Goal: Transaction & Acquisition: Purchase product/service

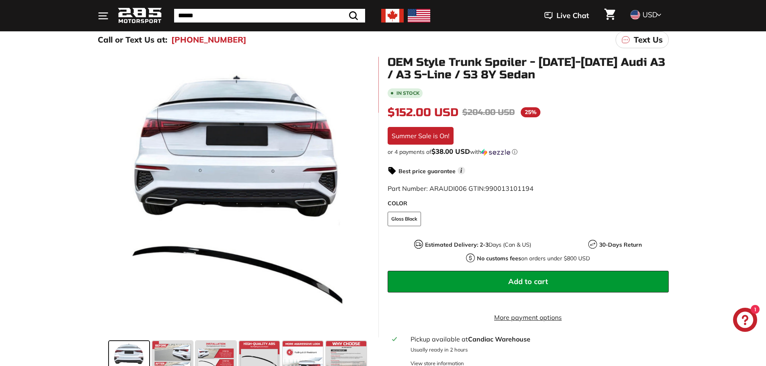
scroll to position [80, 0]
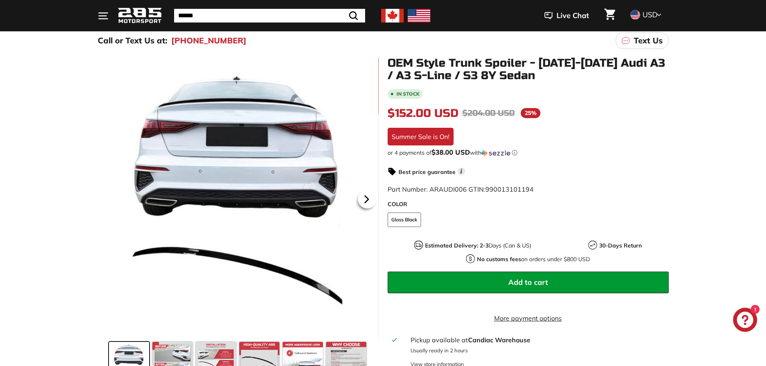
click at [364, 201] on icon at bounding box center [366, 199] width 18 height 18
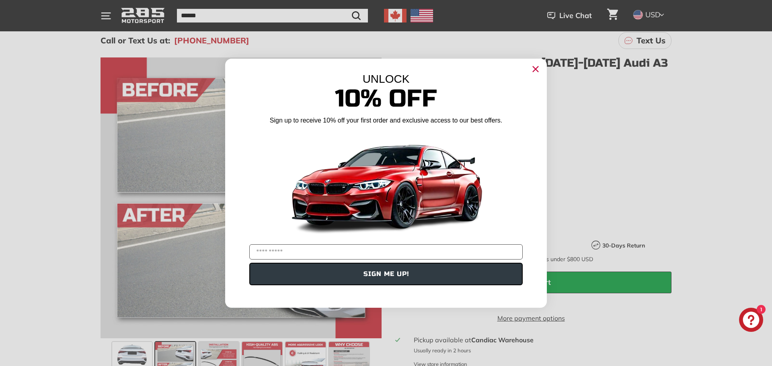
click at [536, 73] on circle "Close dialog" at bounding box center [536, 69] width 12 height 12
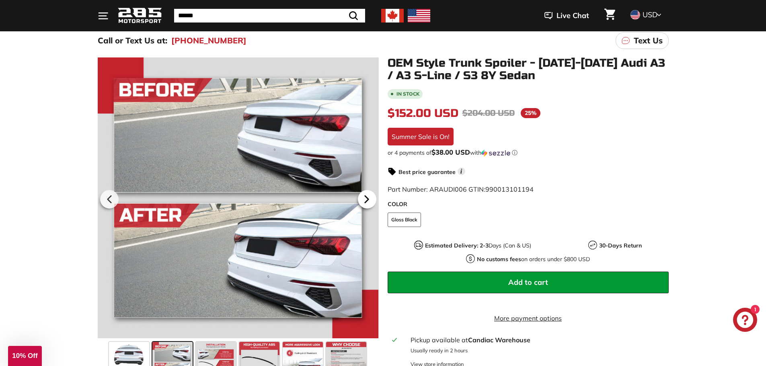
click at [369, 197] on icon at bounding box center [366, 199] width 18 height 18
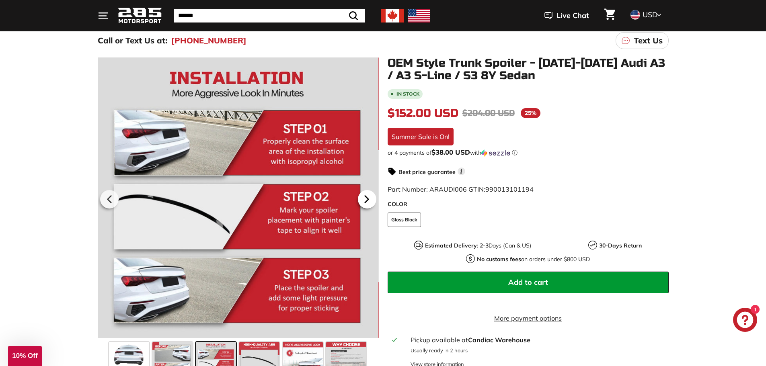
click at [369, 197] on icon at bounding box center [366, 199] width 18 height 18
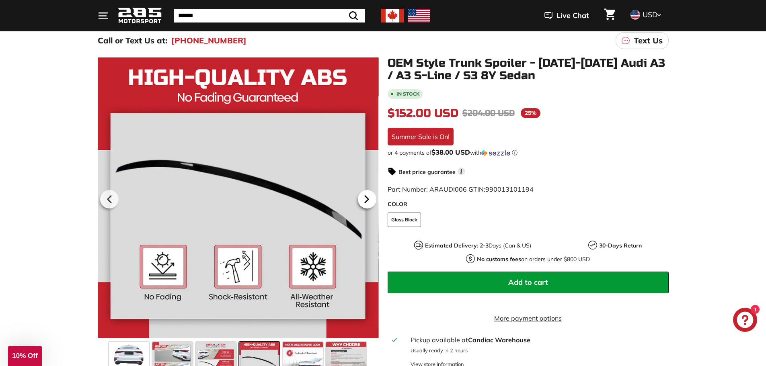
click at [369, 197] on icon at bounding box center [366, 199] width 18 height 18
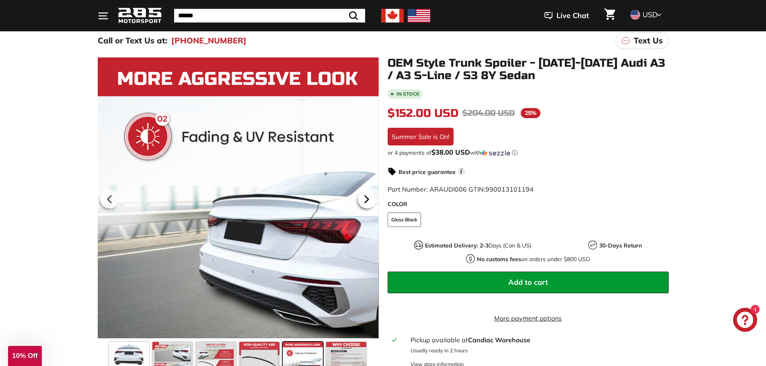
click at [369, 197] on icon at bounding box center [366, 199] width 18 height 18
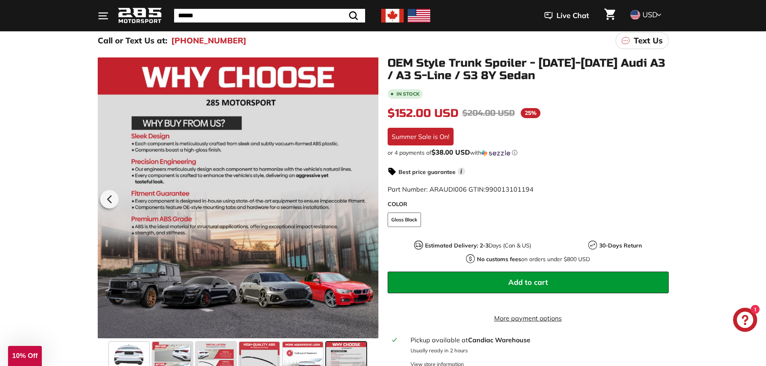
click at [369, 197] on div at bounding box center [237, 198] width 281 height 282
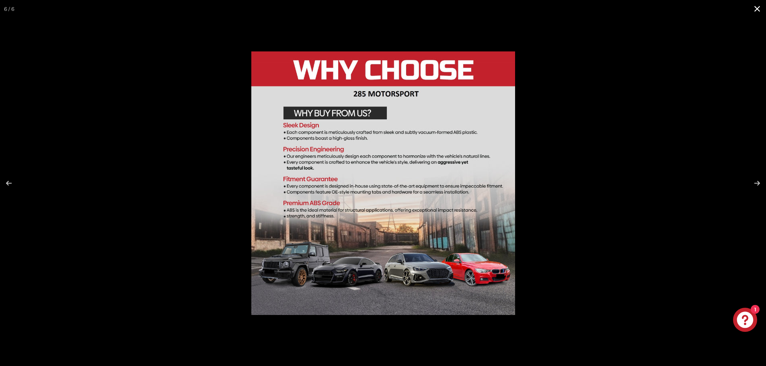
click at [602, 94] on div at bounding box center [556, 197] width 610 height 292
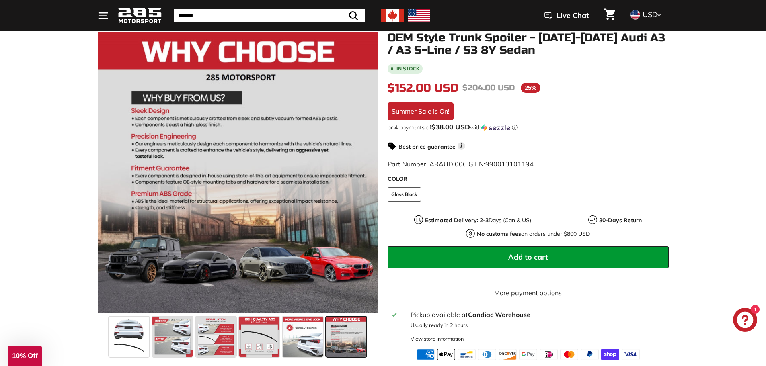
scroll to position [201, 0]
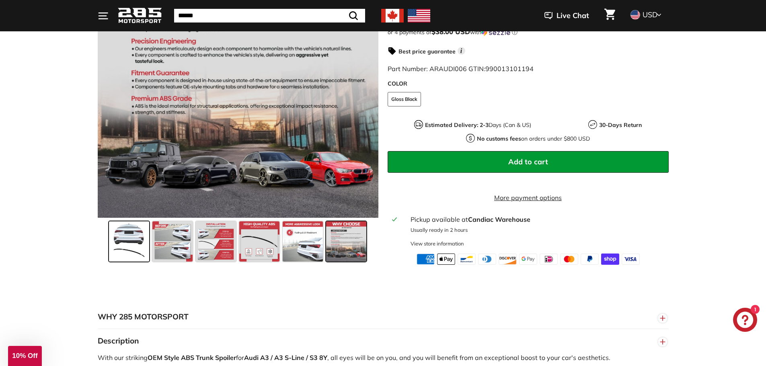
click at [121, 248] on span at bounding box center [129, 242] width 40 height 40
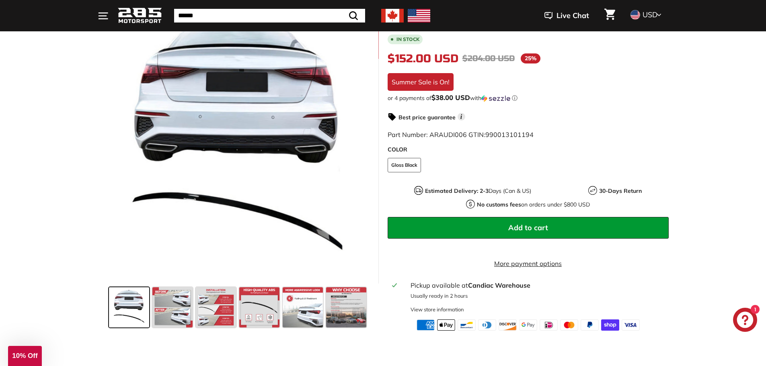
scroll to position [121, 0]
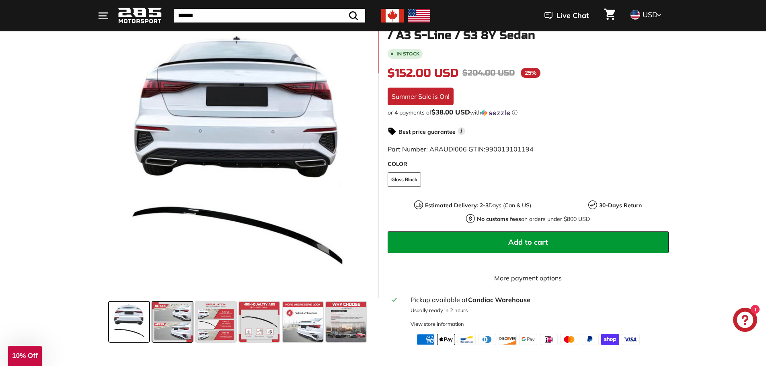
click at [183, 327] on span at bounding box center [172, 322] width 40 height 40
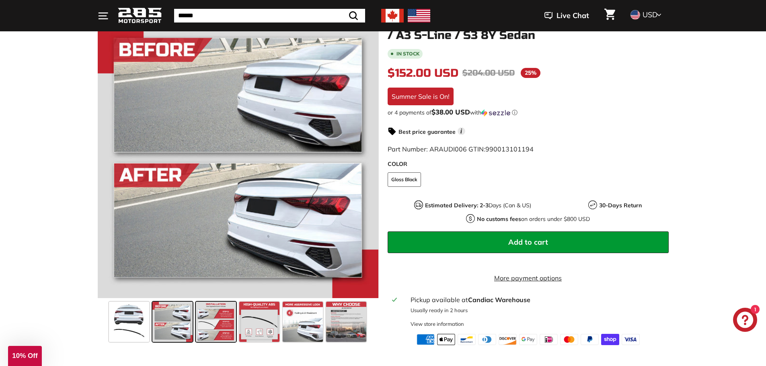
click at [212, 326] on span at bounding box center [216, 322] width 40 height 40
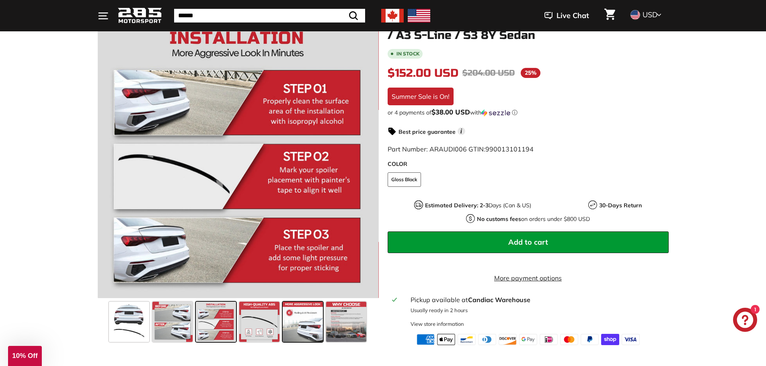
click at [308, 331] on span at bounding box center [303, 322] width 40 height 40
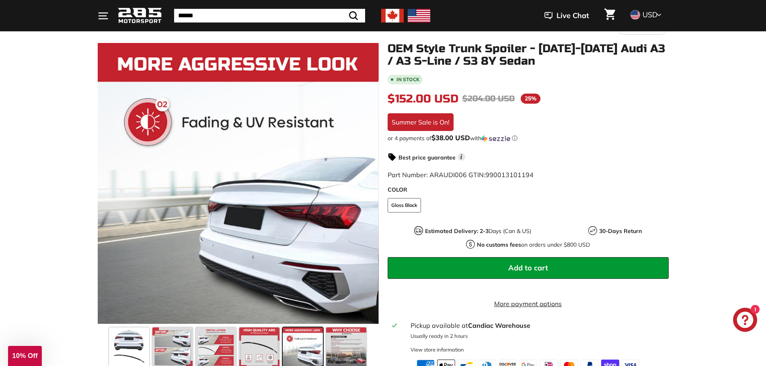
scroll to position [80, 0]
